Goal: Find specific page/section: Find specific page/section

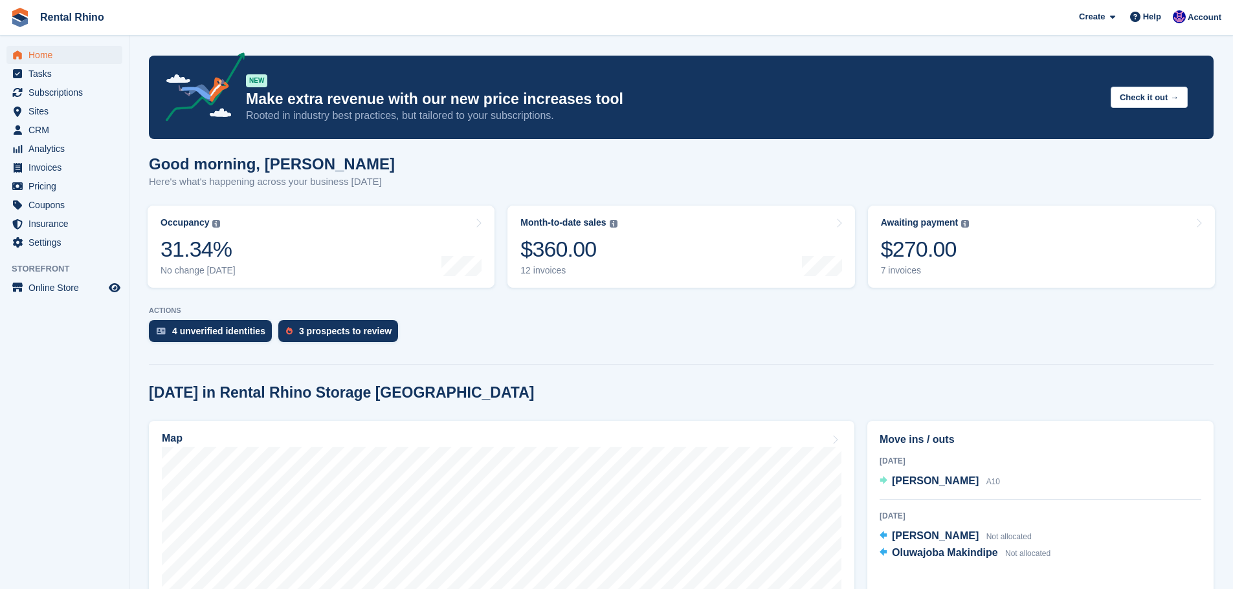
scroll to position [259, 0]
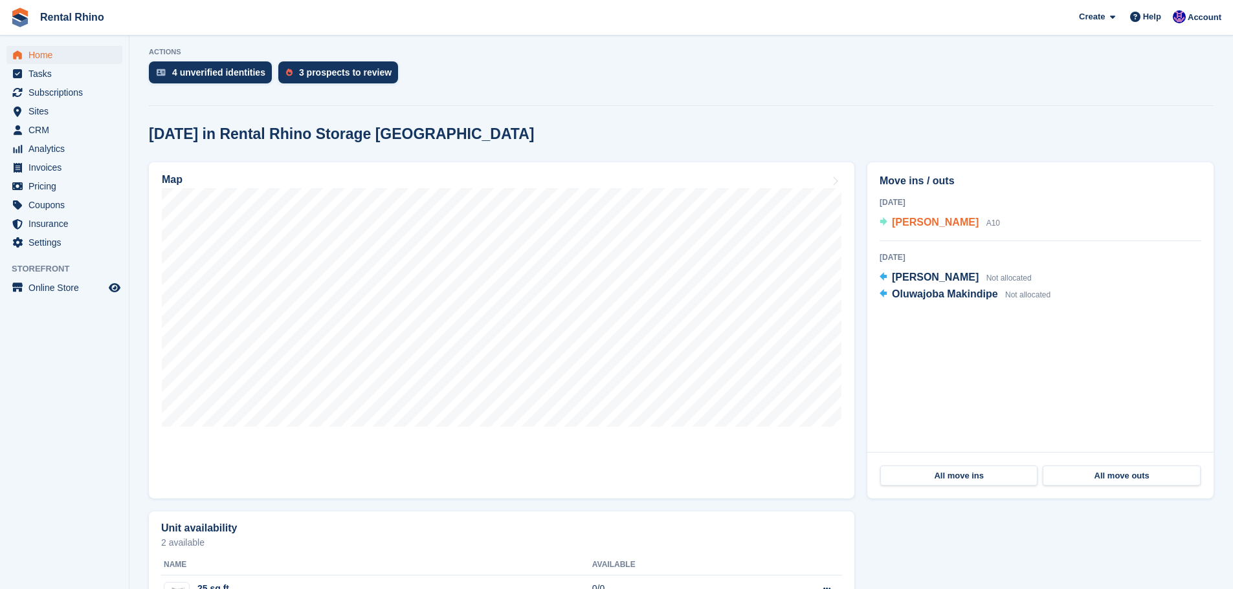
click at [912, 222] on span "[PERSON_NAME]" at bounding box center [935, 222] width 87 height 11
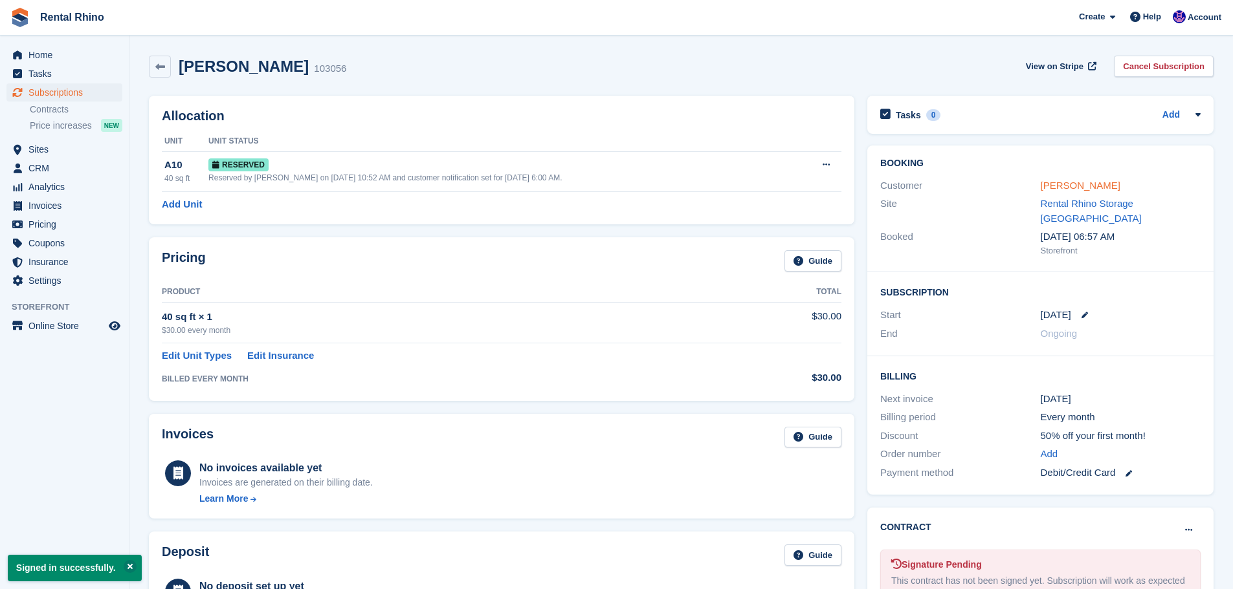
click at [1061, 188] on link "[PERSON_NAME]" at bounding box center [1080, 185] width 80 height 11
